Goal: Information Seeking & Learning: Learn about a topic

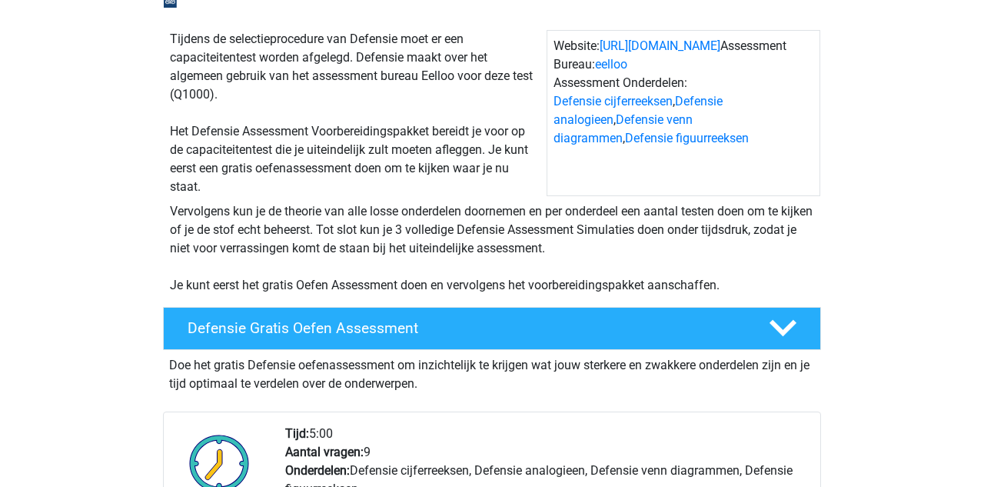
scroll to position [135, 0]
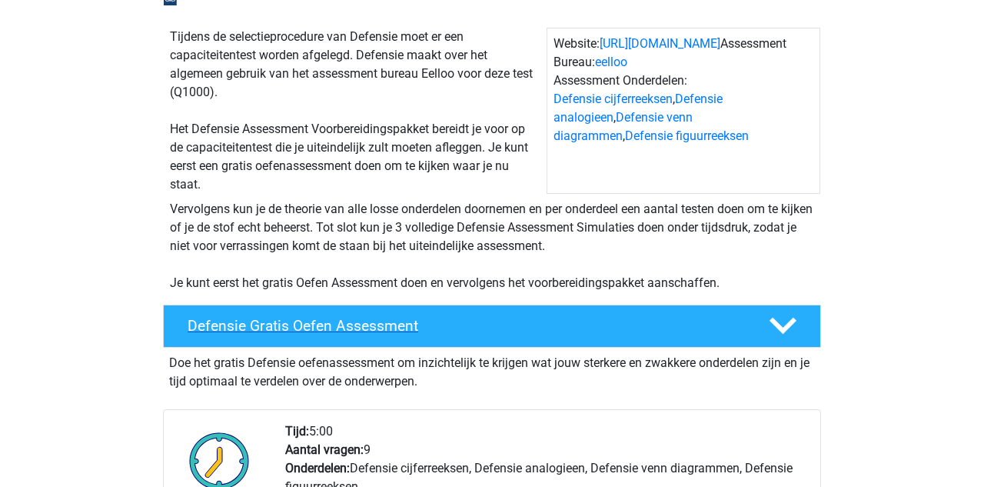
click at [380, 314] on div "Defensie Gratis Oefen Assessment" at bounding box center [492, 325] width 658 height 43
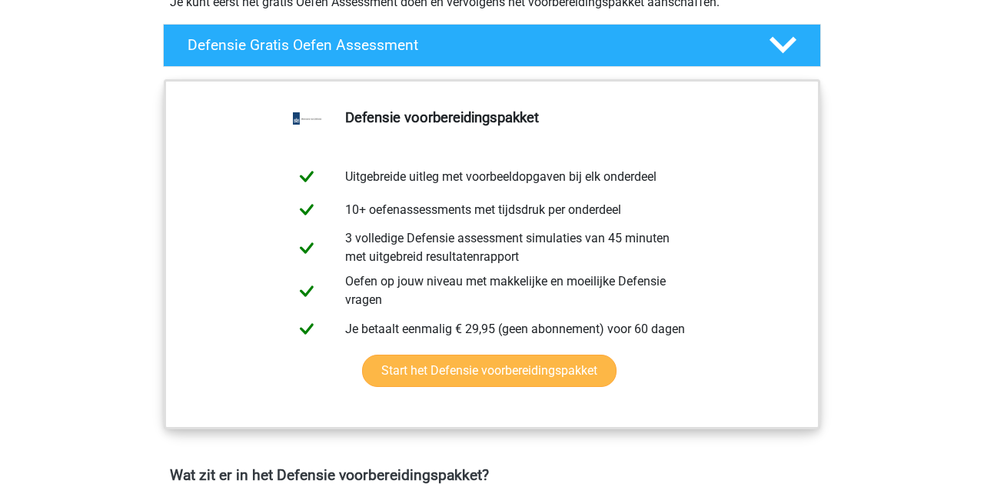
scroll to position [409, 0]
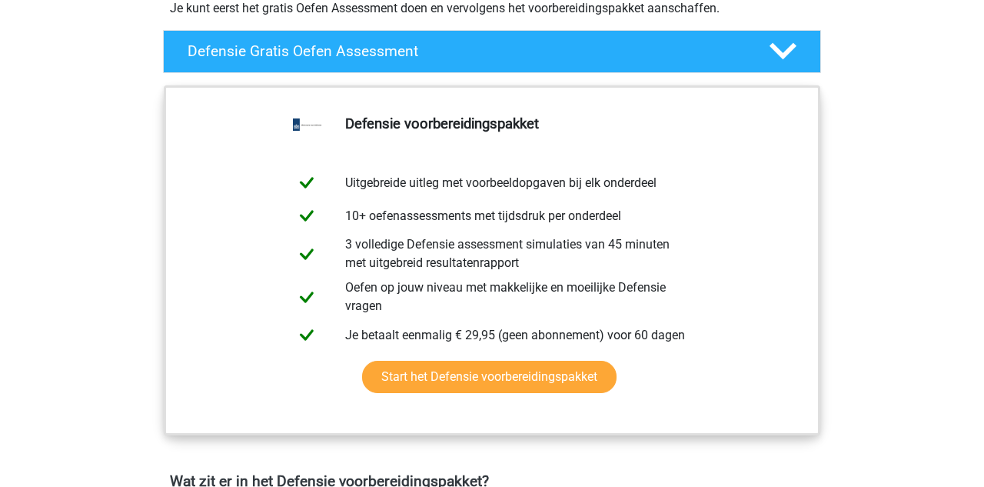
click at [856, 62] on div "Defensie Gratis Oefen Assessment Doe het gratis Defensie oefenassessment om inz…" at bounding box center [492, 51] width 730 height 55
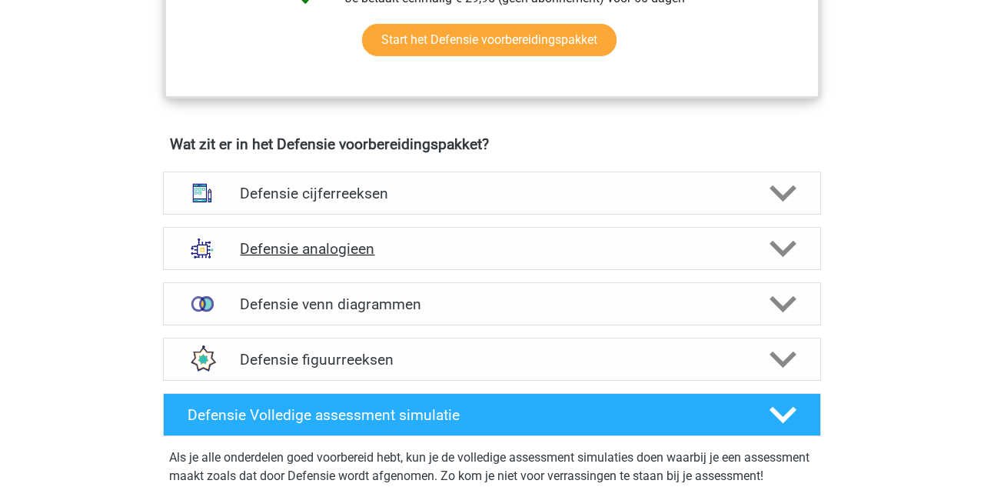
scroll to position [760, 0]
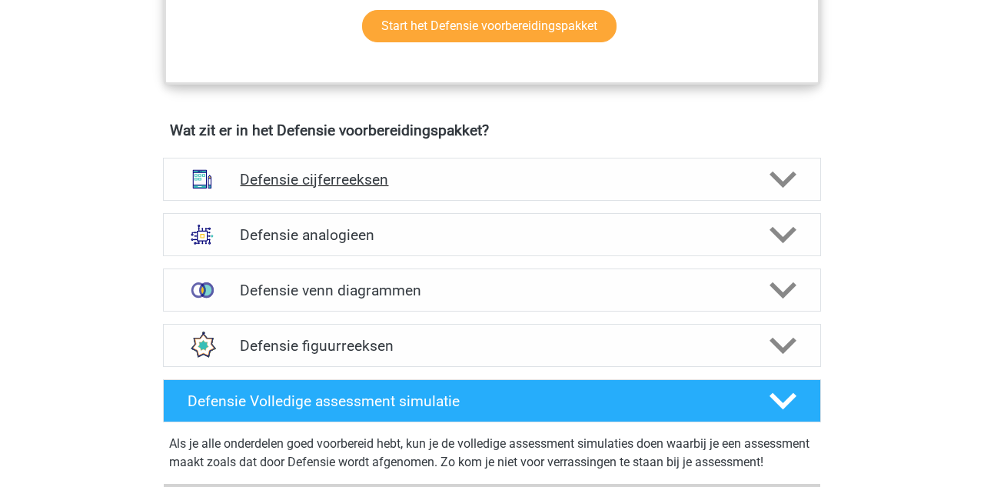
click at [323, 184] on h4 "Defensie cijferreeksen" at bounding box center [492, 180] width 504 height 18
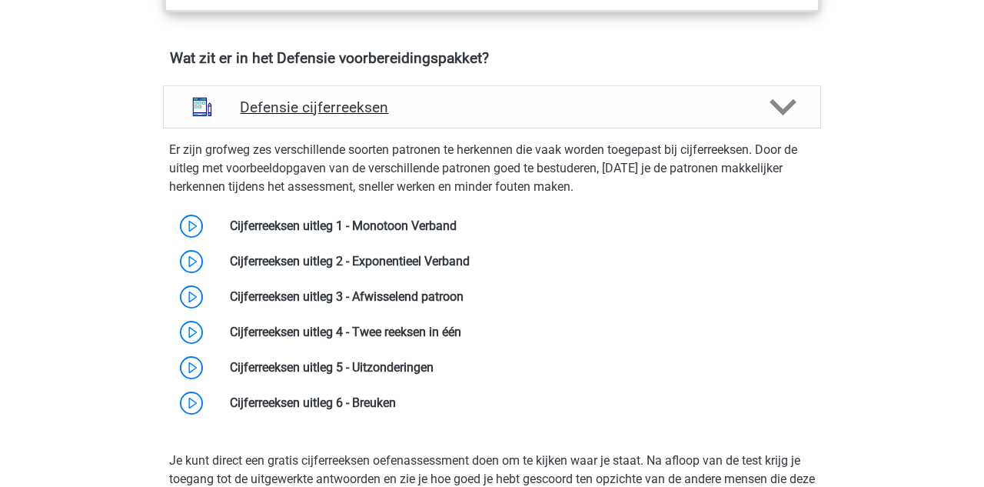
scroll to position [837, 0]
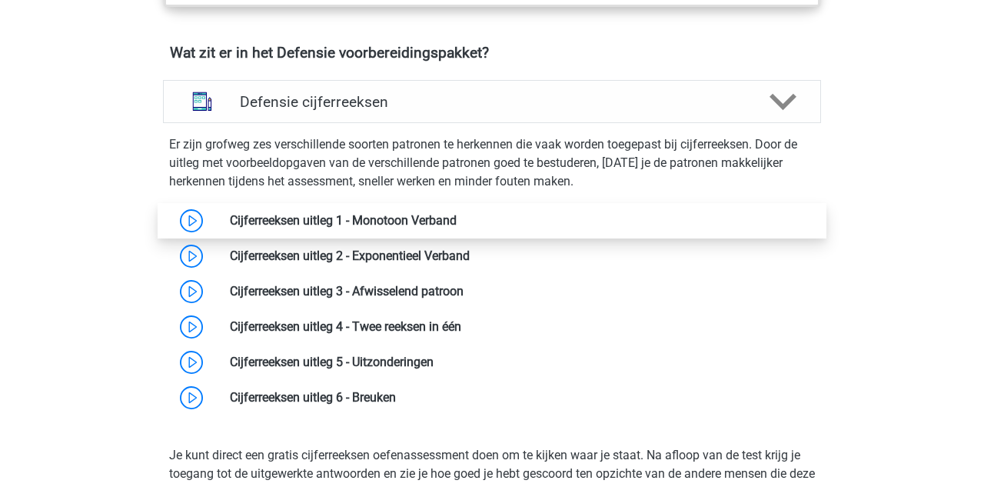
click at [457, 221] on link at bounding box center [457, 220] width 0 height 15
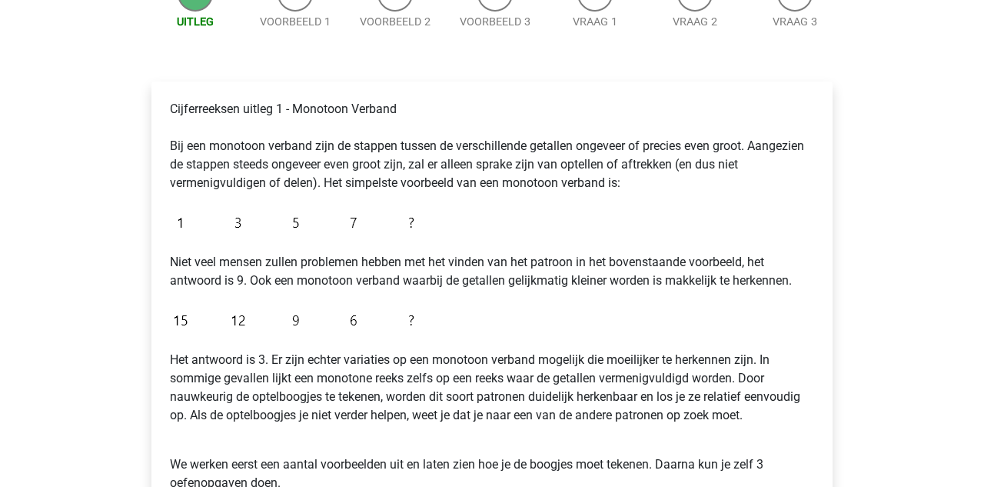
scroll to position [188, 0]
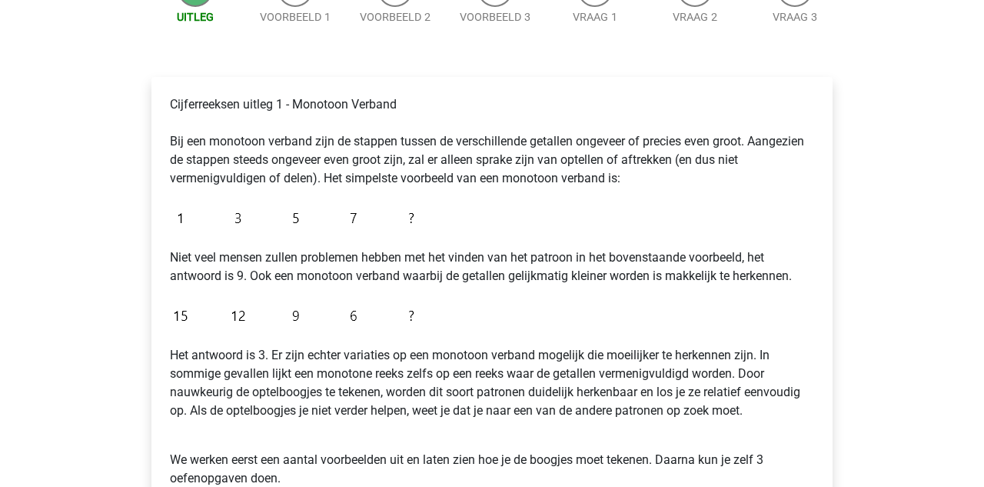
click at [413, 223] on img at bounding box center [296, 218] width 252 height 36
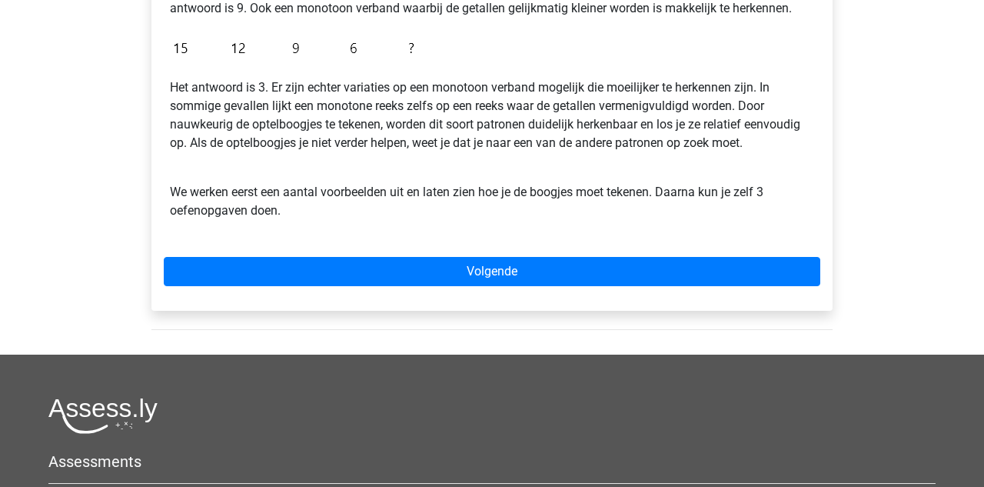
scroll to position [450, 0]
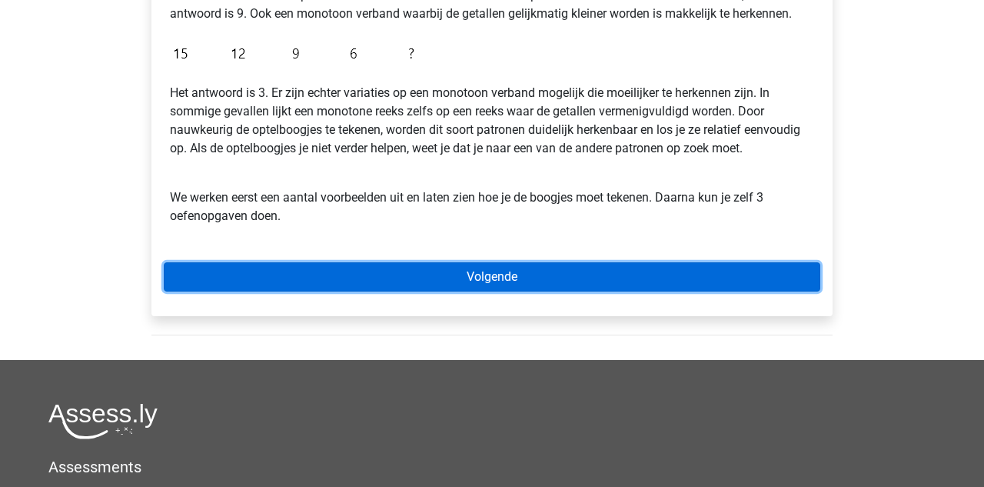
click at [424, 267] on link "Volgende" at bounding box center [492, 276] width 657 height 29
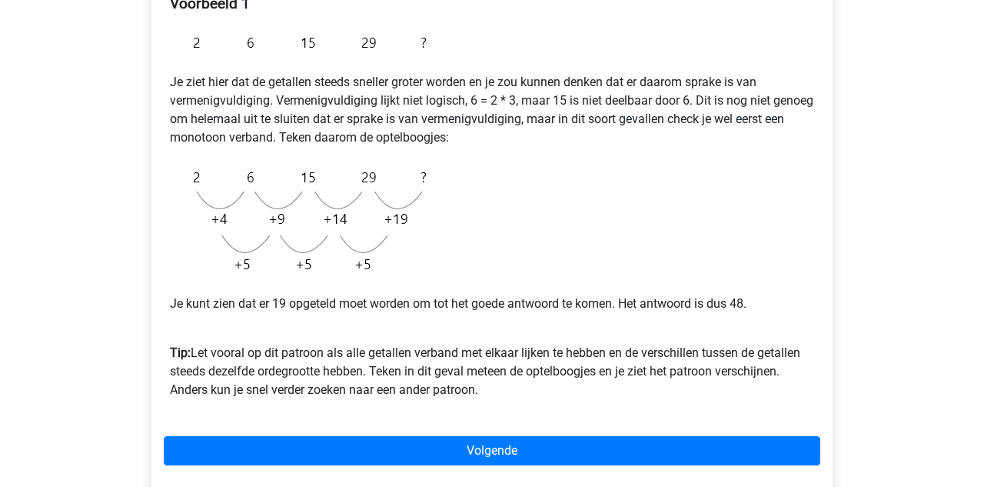
scroll to position [287, 0]
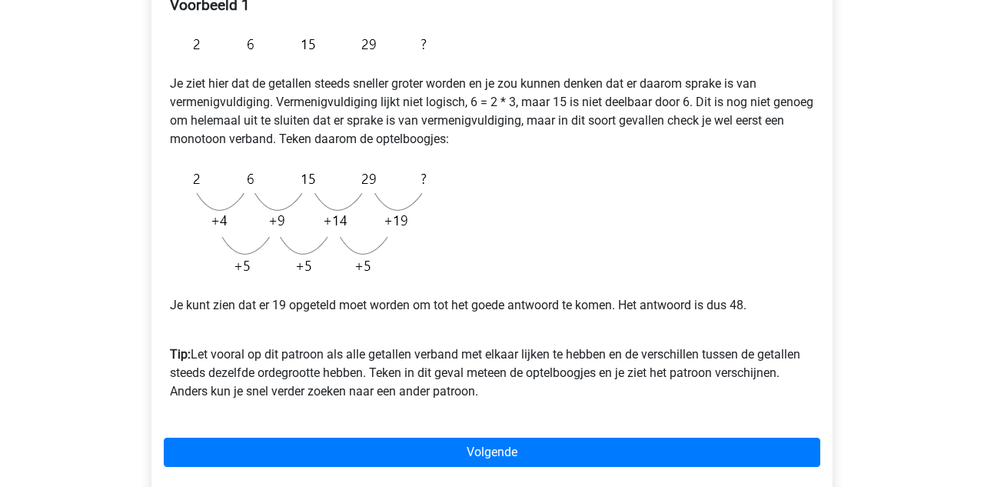
click at [261, 258] on img at bounding box center [302, 222] width 264 height 123
click at [384, 216] on img at bounding box center [302, 222] width 264 height 123
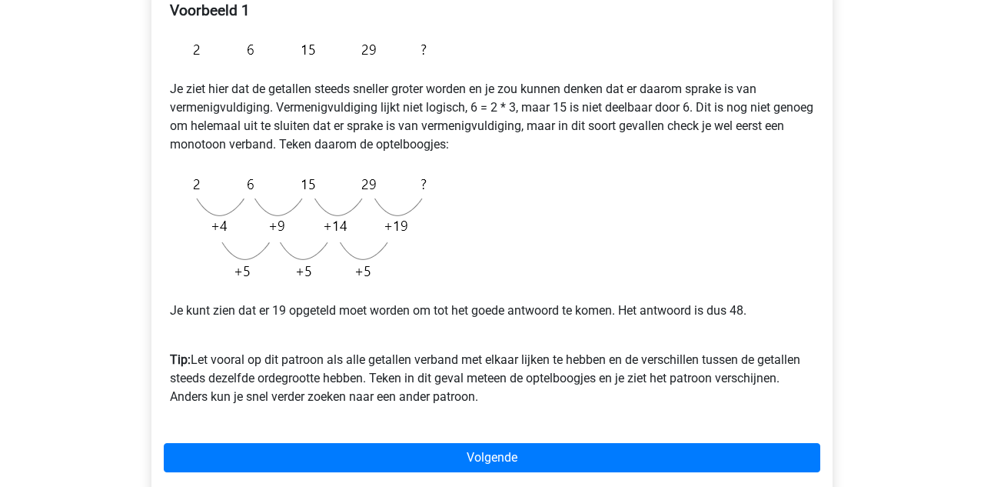
scroll to position [281, 0]
click at [213, 206] on img at bounding box center [302, 227] width 264 height 123
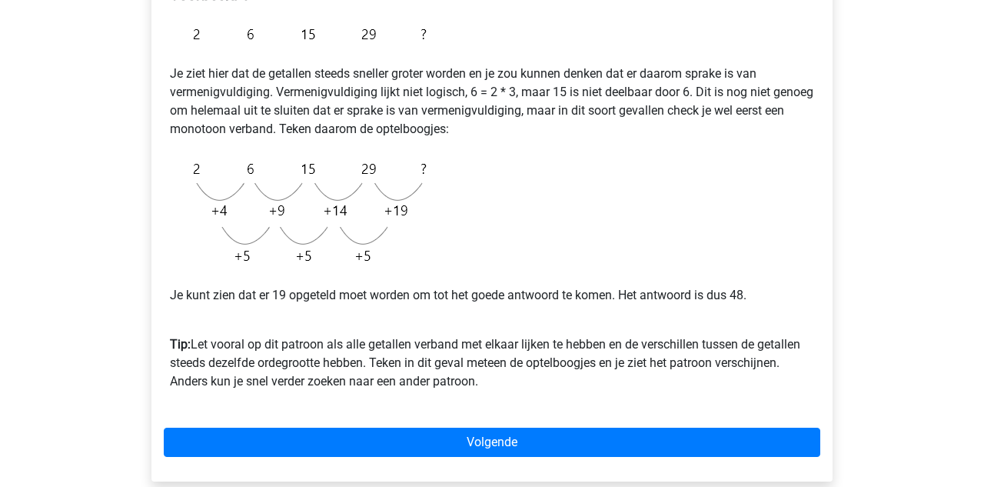
scroll to position [295, 0]
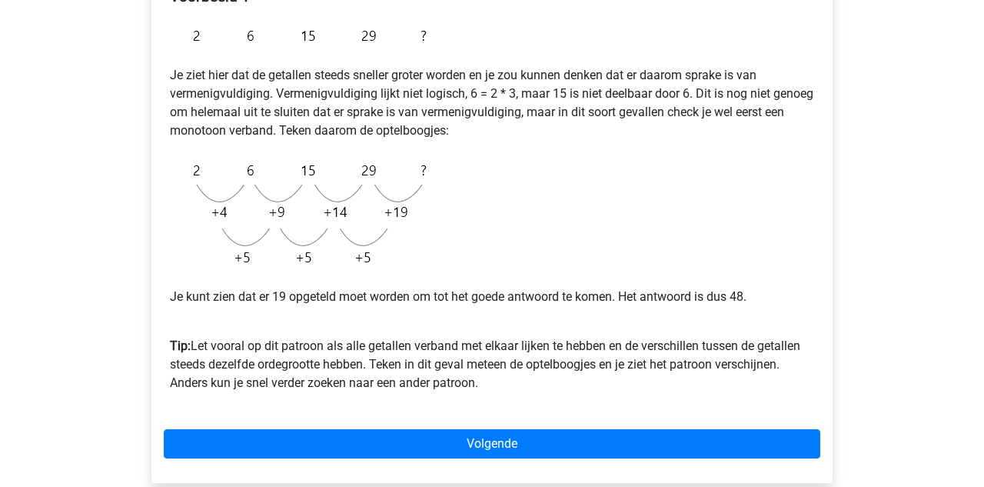
click at [399, 244] on img at bounding box center [302, 213] width 264 height 123
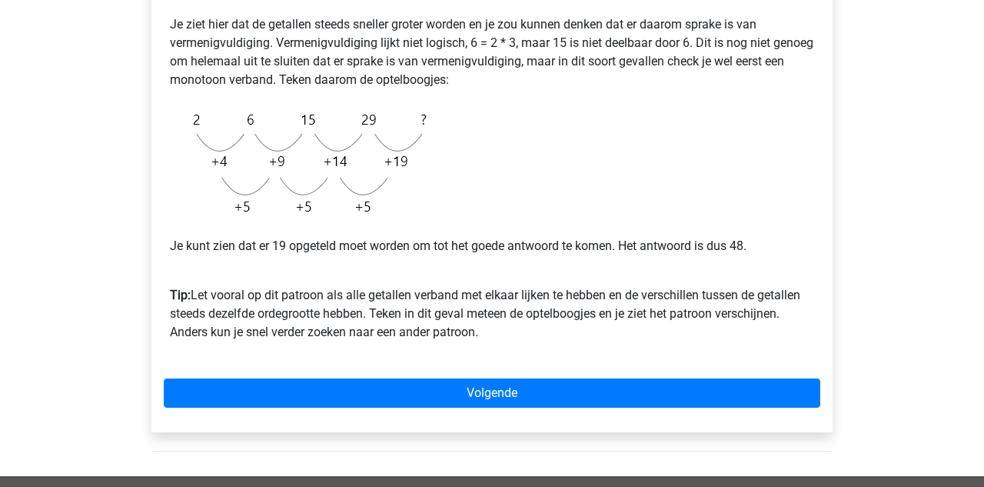
scroll to position [370, 0]
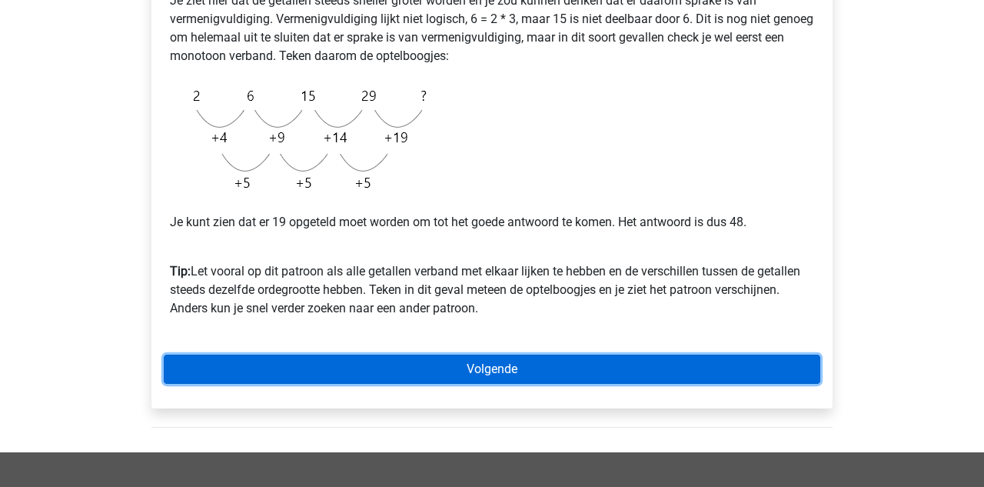
click at [378, 358] on link "Volgende" at bounding box center [492, 368] width 657 height 29
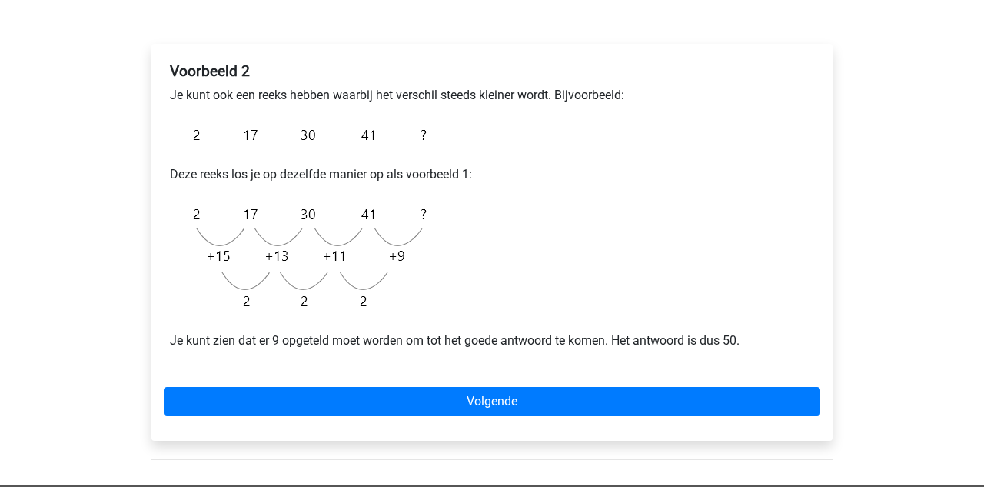
scroll to position [220, 0]
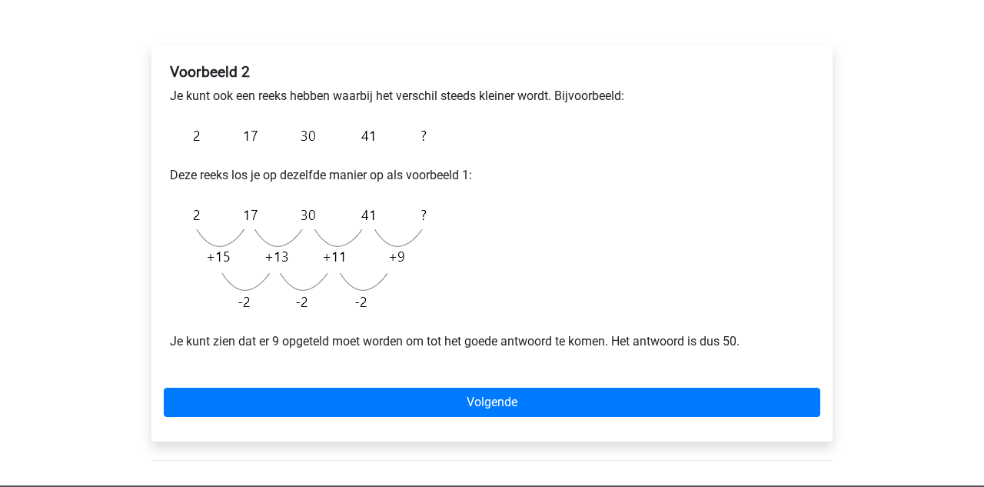
drag, startPoint x: 687, startPoint y: 167, endPoint x: 693, endPoint y: 141, distance: 26.1
click at [693, 141] on div "Voorbeeld 2 Je kunt ook een reeks hebben waarbij het verschil steeds kleiner wo…" at bounding box center [492, 213] width 657 height 312
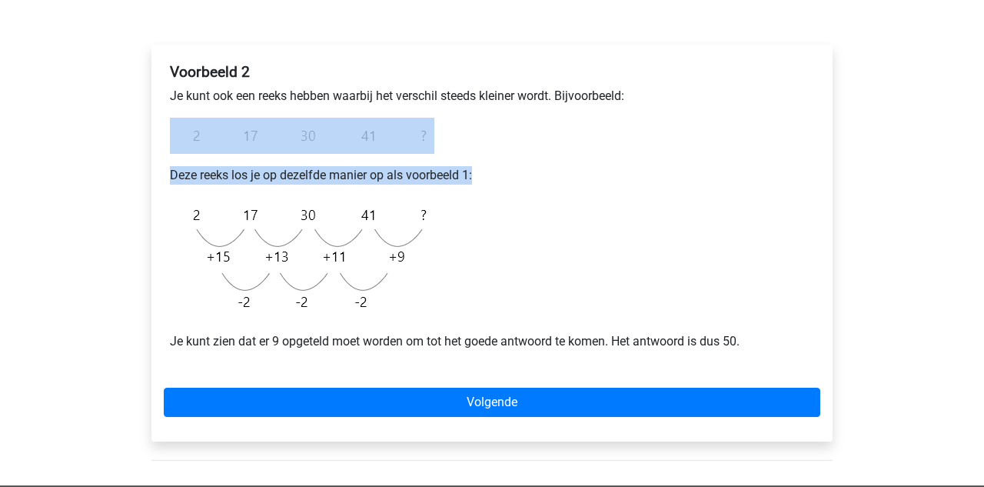
click at [693, 141] on div "Voorbeeld 2 Je kunt ook een reeks hebben waarbij het verschil steeds kleiner wo…" at bounding box center [492, 213] width 657 height 312
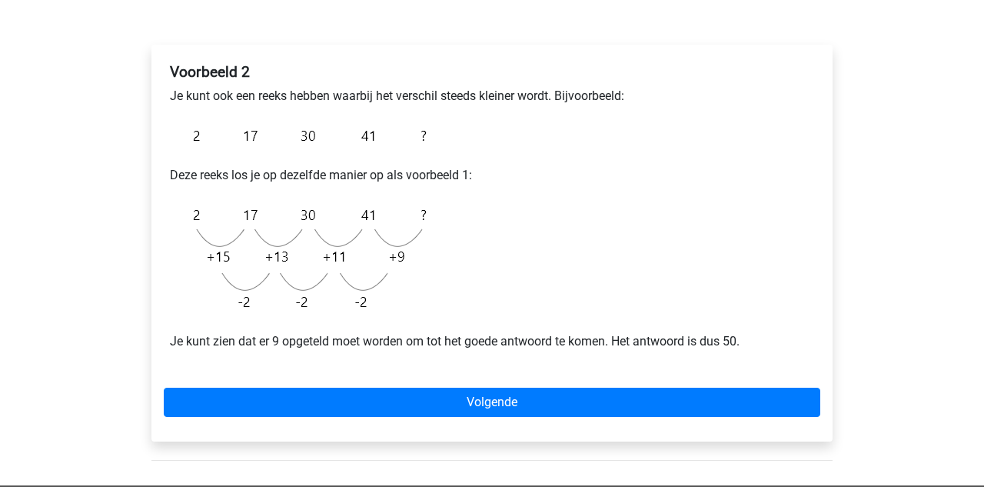
click at [331, 314] on img at bounding box center [302, 258] width 264 height 123
click at [328, 284] on img at bounding box center [302, 258] width 264 height 123
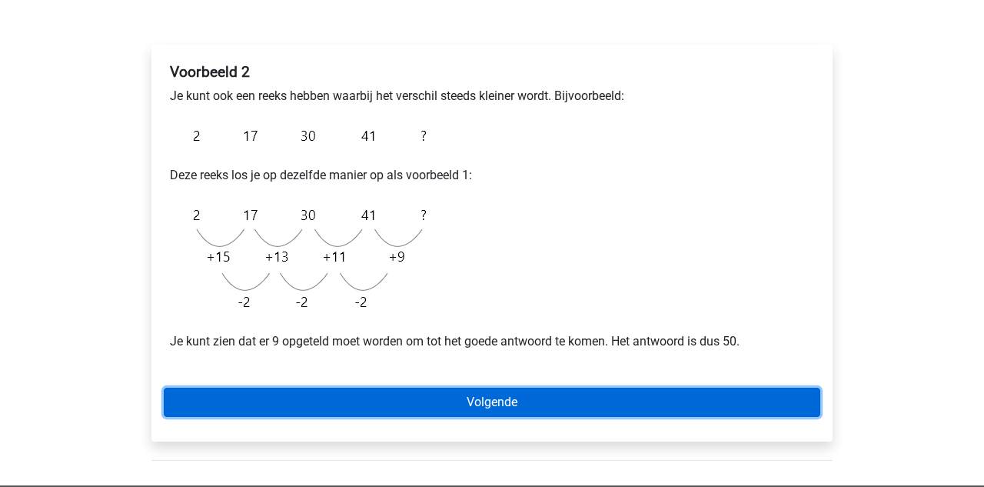
click at [351, 405] on link "Volgende" at bounding box center [492, 401] width 657 height 29
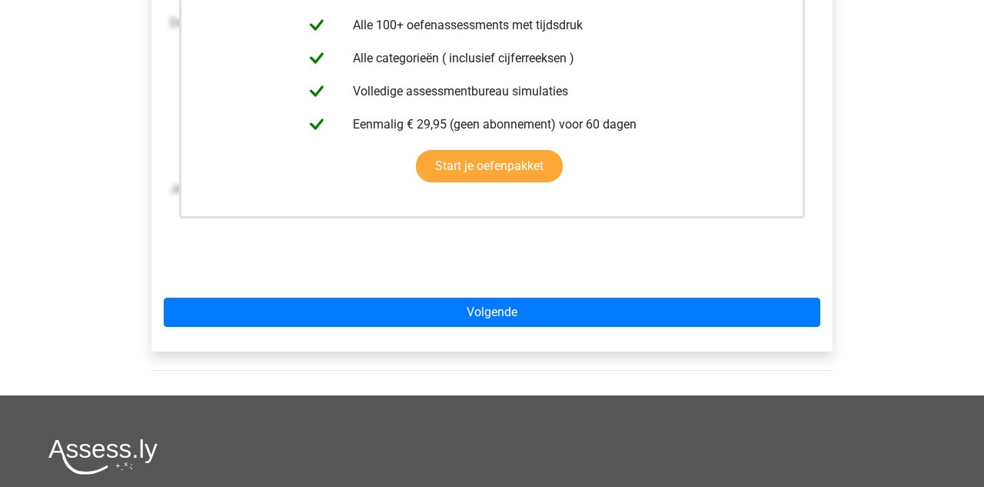
scroll to position [401, 0]
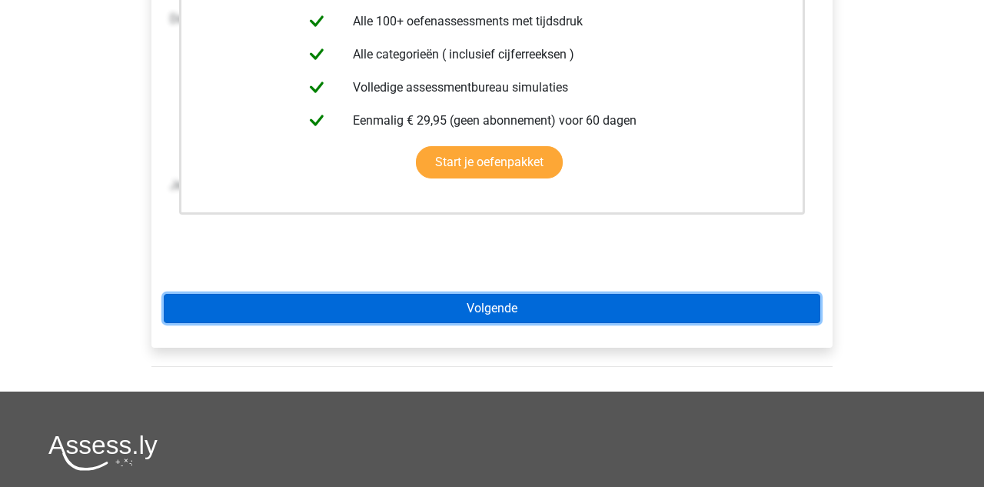
click at [346, 311] on link "Volgende" at bounding box center [492, 308] width 657 height 29
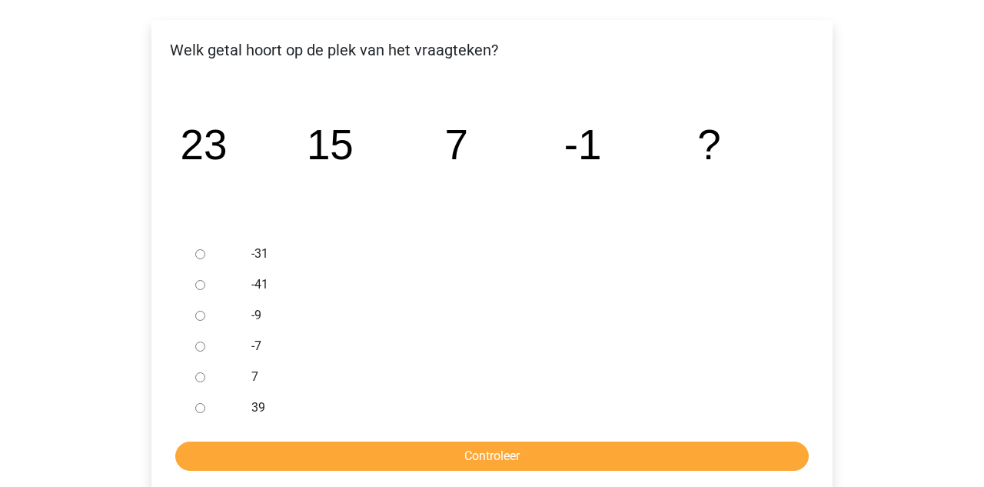
scroll to position [251, 0]
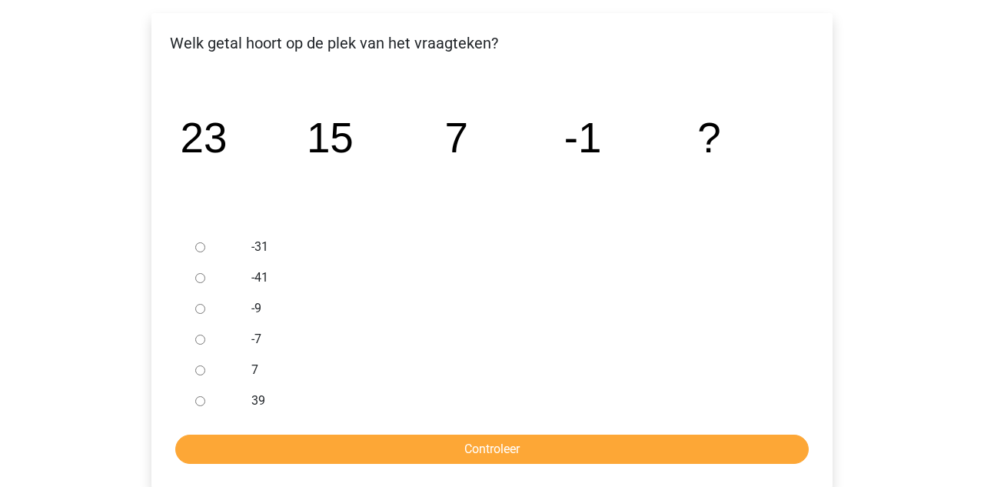
click at [201, 314] on div at bounding box center [214, 308] width 51 height 31
click at [201, 311] on input "-9" at bounding box center [200, 309] width 10 height 10
radio input "true"
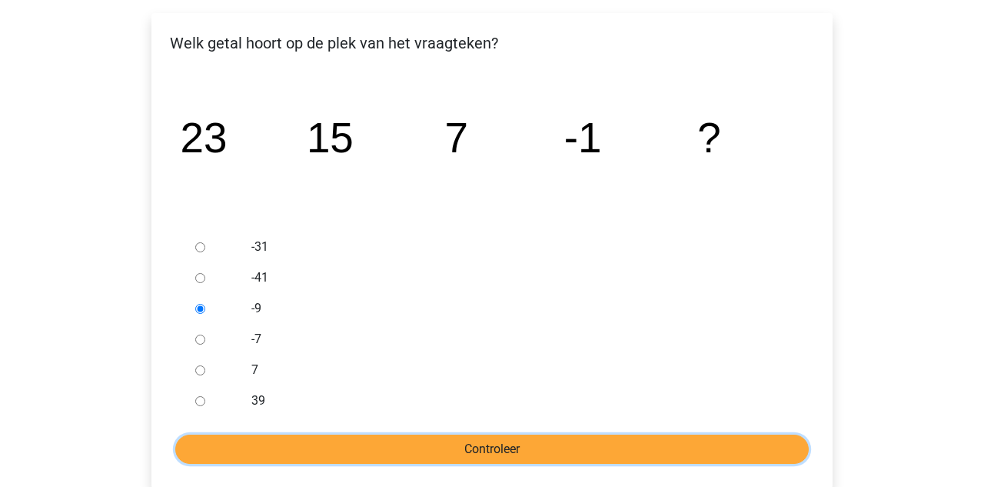
click at [271, 447] on input "Controleer" at bounding box center [492, 448] width 634 height 29
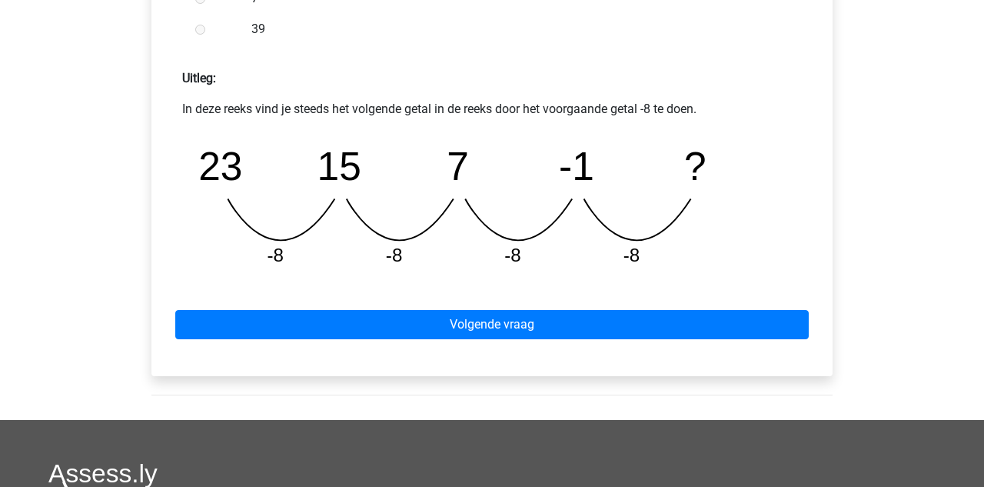
scroll to position [640, 0]
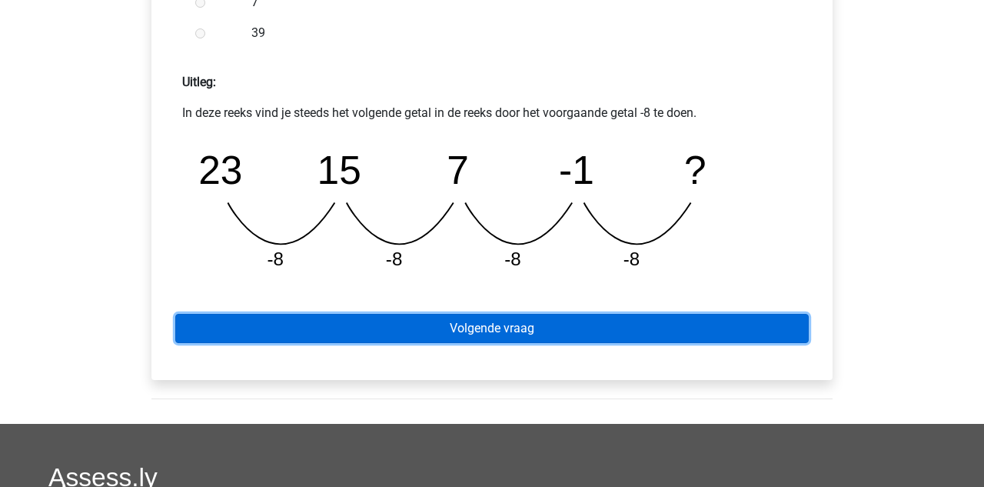
click at [439, 324] on link "Volgende vraag" at bounding box center [492, 328] width 634 height 29
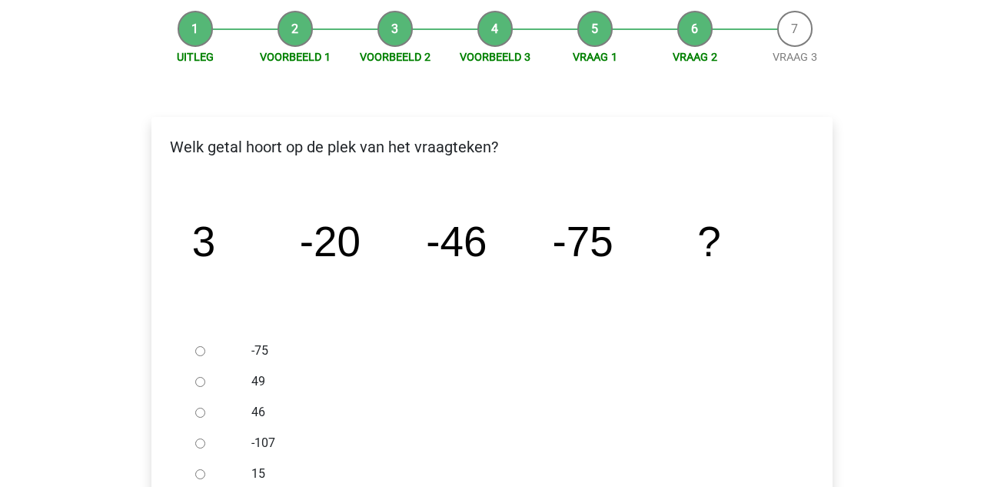
scroll to position [158, 0]
